Goal: Navigation & Orientation: Find specific page/section

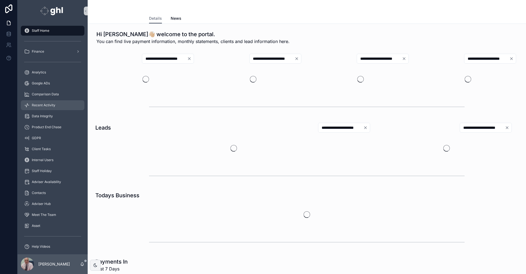
click at [41, 105] on span "Recent Activity" at bounding box center [44, 105] width 24 height 4
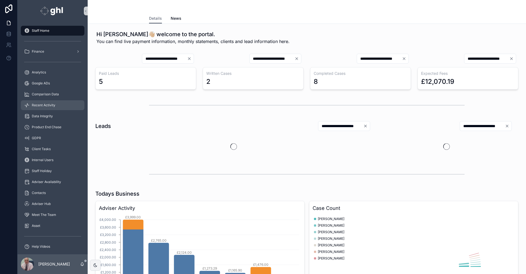
click at [42, 103] on span "Recent Activity" at bounding box center [44, 105] width 24 height 4
